Goal: Information Seeking & Learning: Understand process/instructions

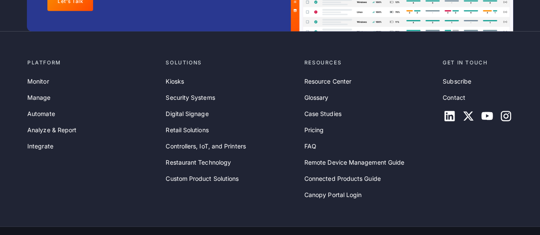
scroll to position [2886, 0]
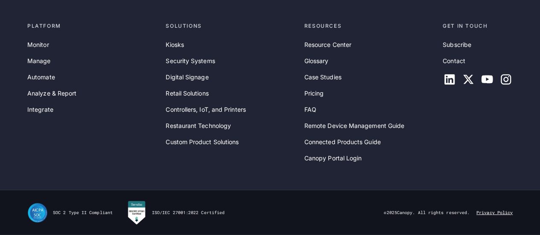
click at [485, 212] on link "Privacy Policy" at bounding box center [495, 213] width 36 height 6
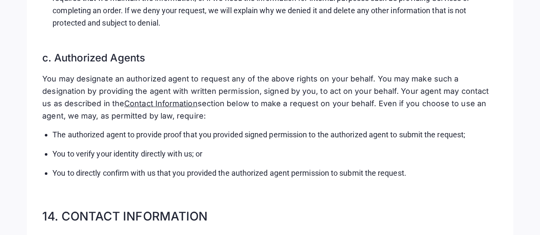
scroll to position [4948, 0]
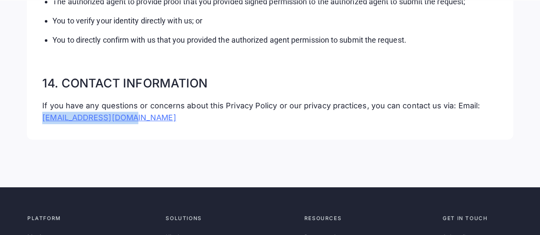
drag, startPoint x: 136, startPoint y: 134, endPoint x: 42, endPoint y: 134, distance: 94.0
click at [42, 125] on p "If you have any questions or concerns about this Privacy Policy or our privacy …" at bounding box center [270, 112] width 456 height 25
copy link "[EMAIL_ADDRESS][DOMAIN_NAME]"
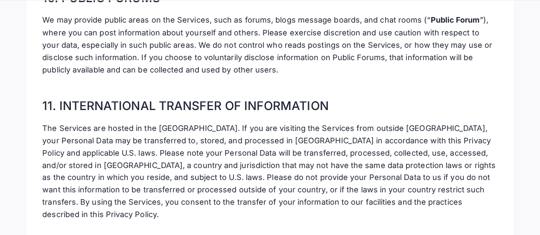
scroll to position [4069, 0]
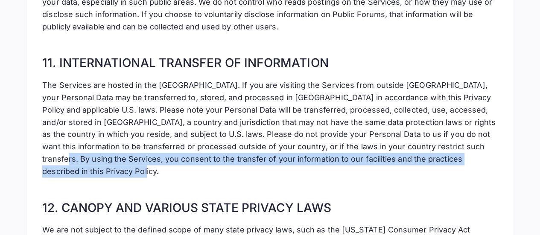
drag, startPoint x: 492, startPoint y: 171, endPoint x: 419, endPoint y: 158, distance: 74.2
click at [419, 158] on p "‍ The Services are hosted in the [GEOGRAPHIC_DATA]. If you are visiting the Ser…" at bounding box center [270, 128] width 456 height 98
copy p "By using the Services, you consent to the transfer of your information to our f…"
